Goal: Transaction & Acquisition: Subscribe to service/newsletter

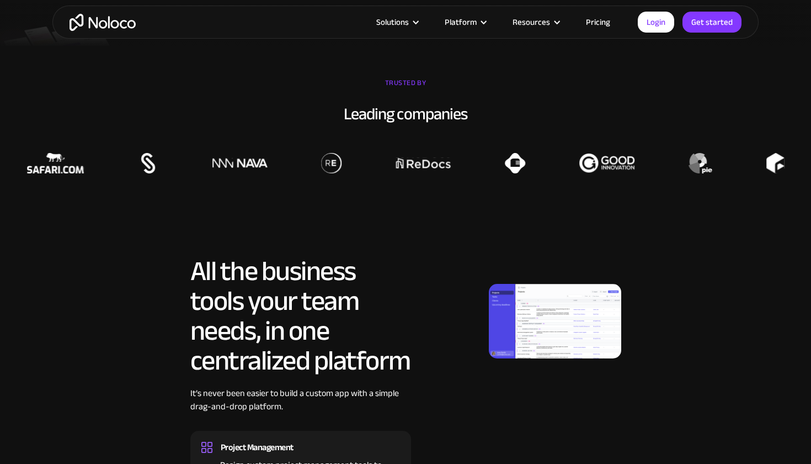
scroll to position [400, 0]
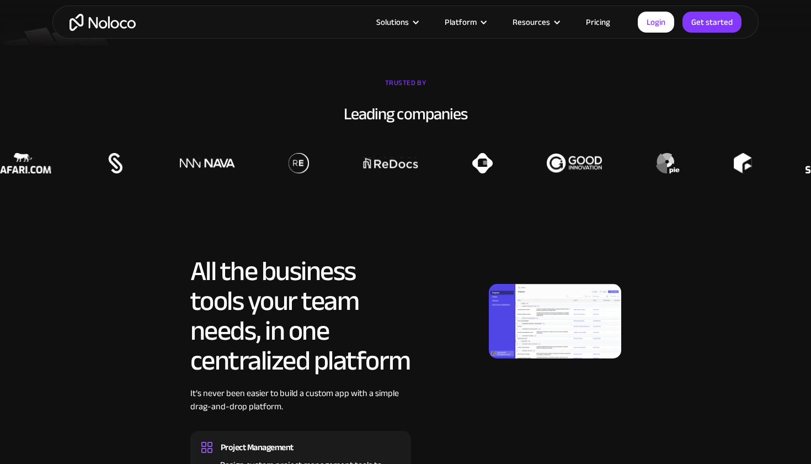
click at [602, 24] on link "Pricing" at bounding box center [598, 22] width 52 height 14
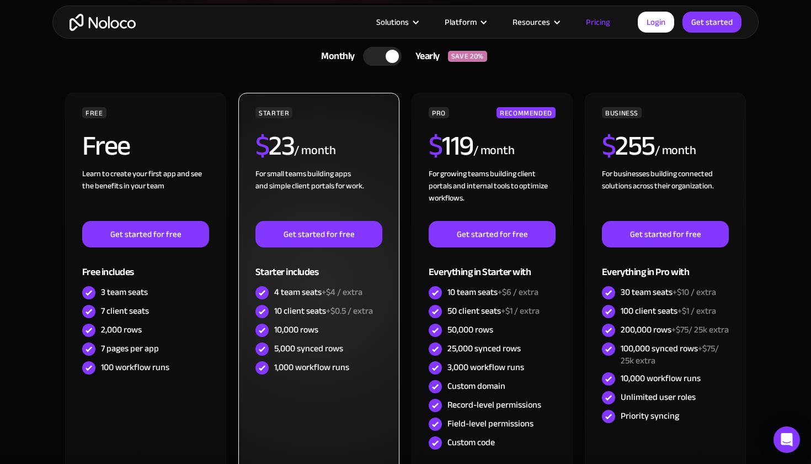
scroll to position [273, 0]
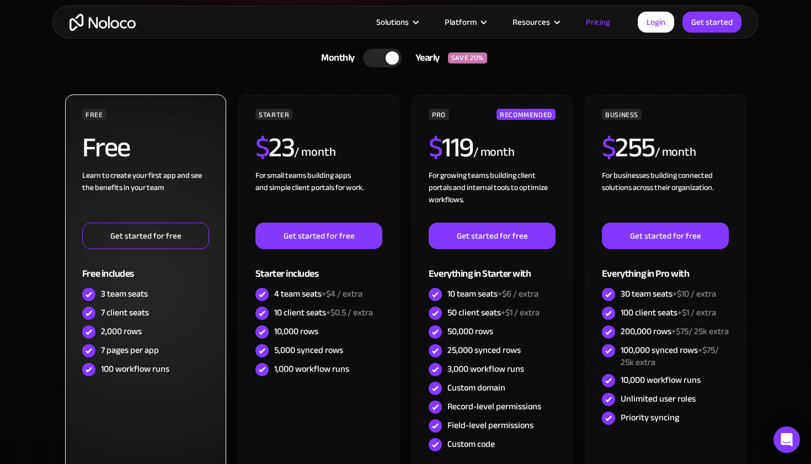
click at [204, 238] on link "Get started for free" at bounding box center [145, 235] width 127 height 26
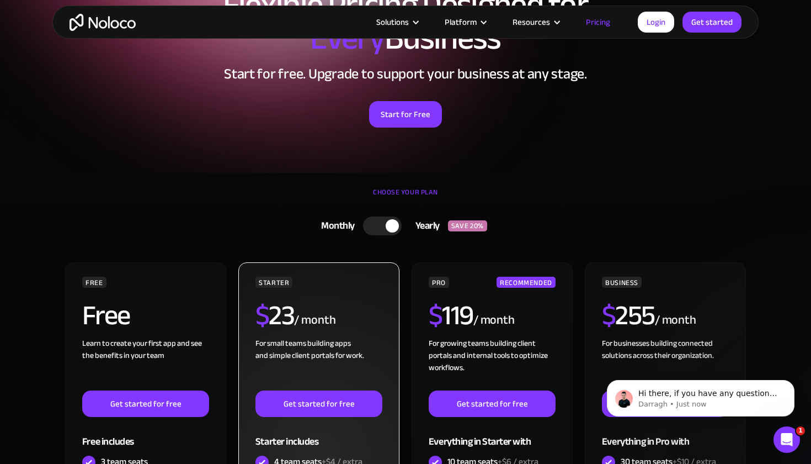
scroll to position [0, 0]
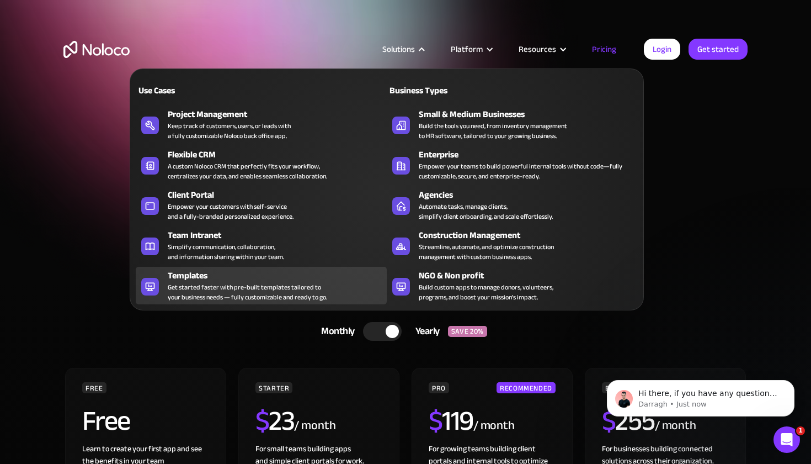
click at [281, 288] on div "Get started faster with pre-built templates tailored to your business needs — f…" at bounding box center [247, 292] width 159 height 20
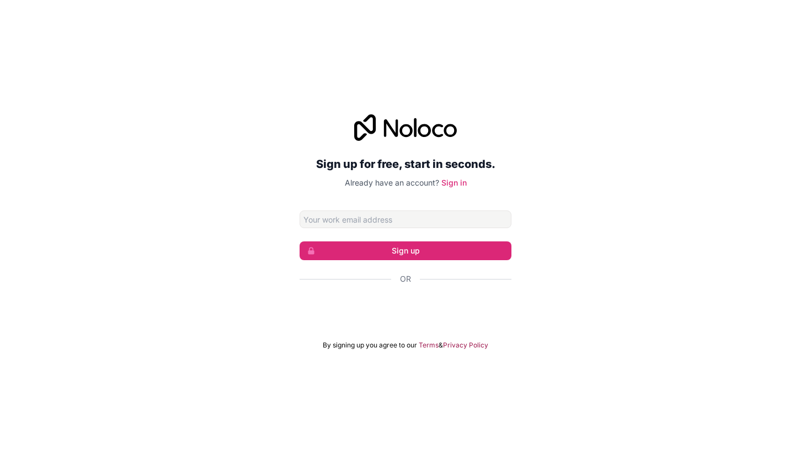
click at [292, 246] on div "Sign up for free, start in seconds. Already have an account? Sign in Sign up Or…" at bounding box center [405, 232] width 811 height 266
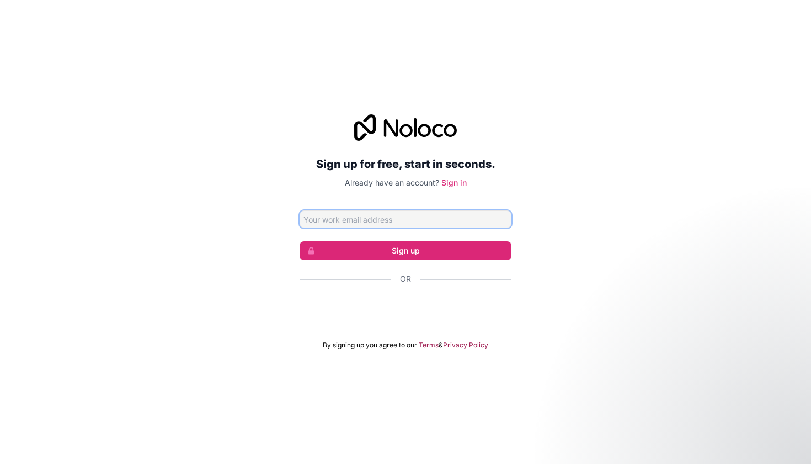
click at [329, 219] on input "Email address" at bounding box center [406, 219] width 212 height 18
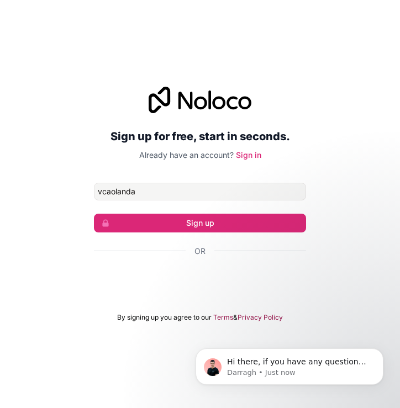
click at [158, 273] on div "Conectează-te cu Google. Se deschide într-o filă nouă" at bounding box center [200, 281] width 212 height 24
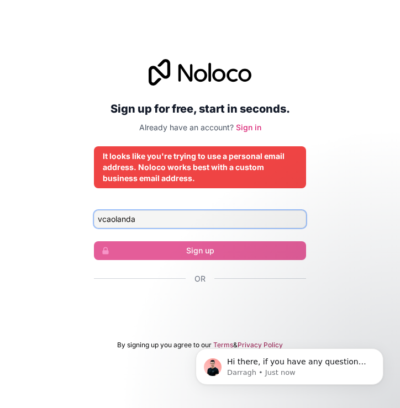
click at [196, 220] on input "vcaolanda" at bounding box center [200, 219] width 212 height 18
type input "vcaolanda@gmail.com"
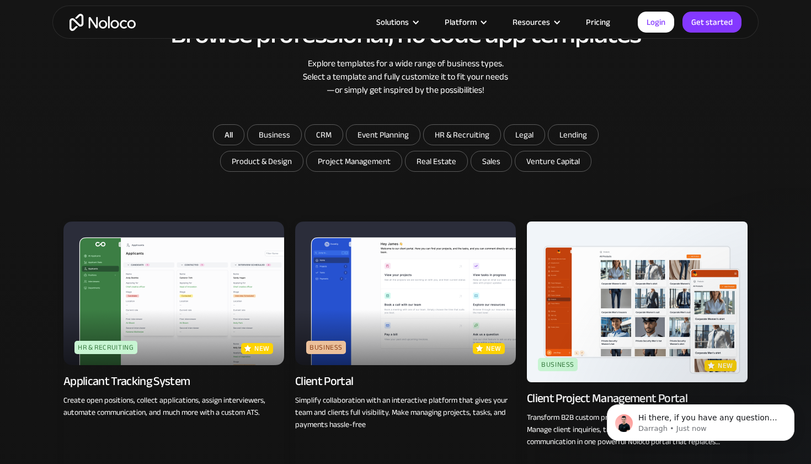
scroll to position [584, 0]
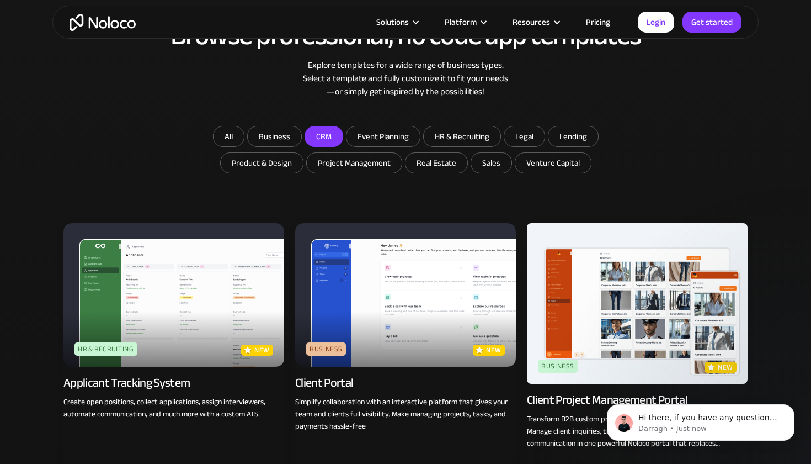
click at [301, 143] on input "CRM" at bounding box center [275, 136] width 54 height 20
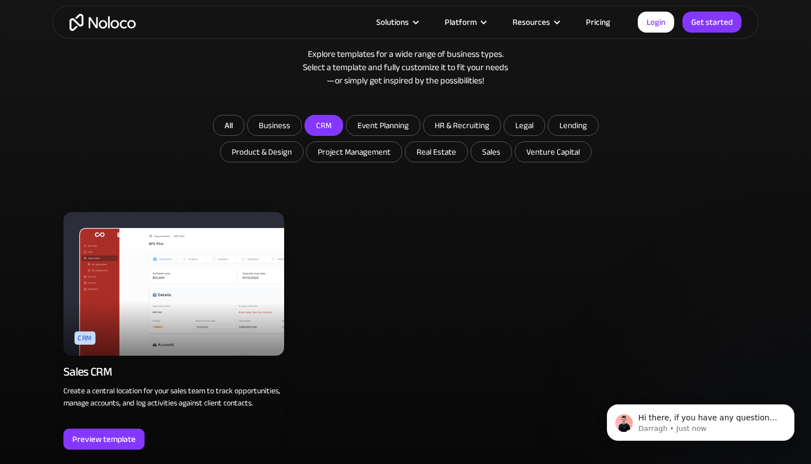
scroll to position [597, 0]
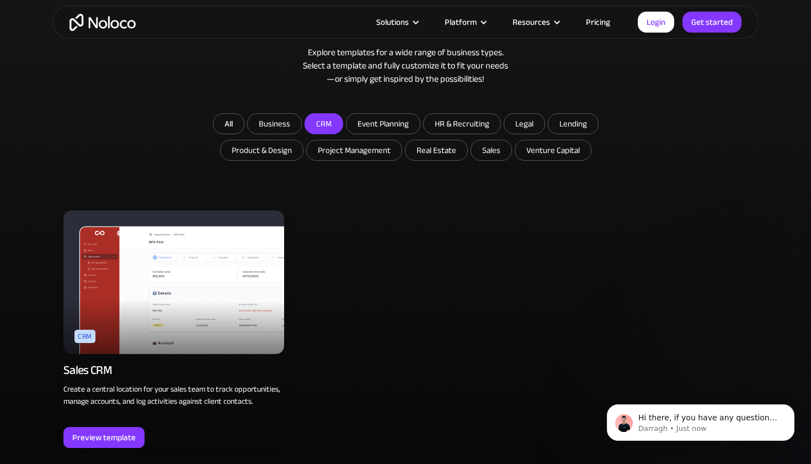
click at [323, 127] on input "CRM" at bounding box center [324, 124] width 38 height 20
checkbox input "false"
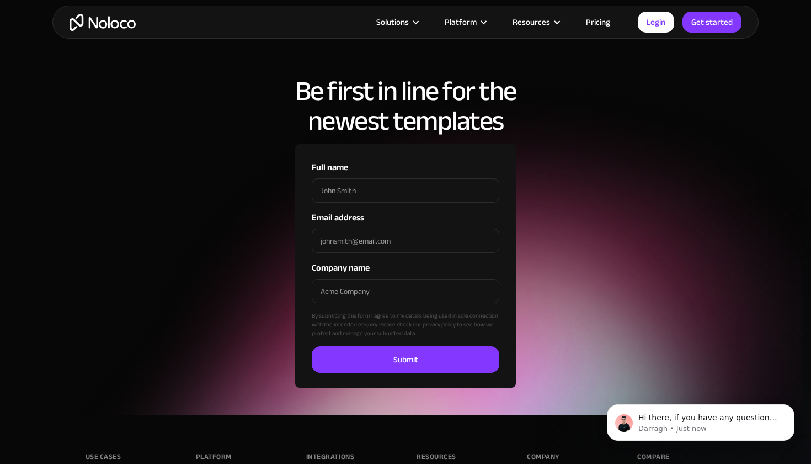
scroll to position [3481, 0]
